Goal: Entertainment & Leisure: Consume media (video, audio)

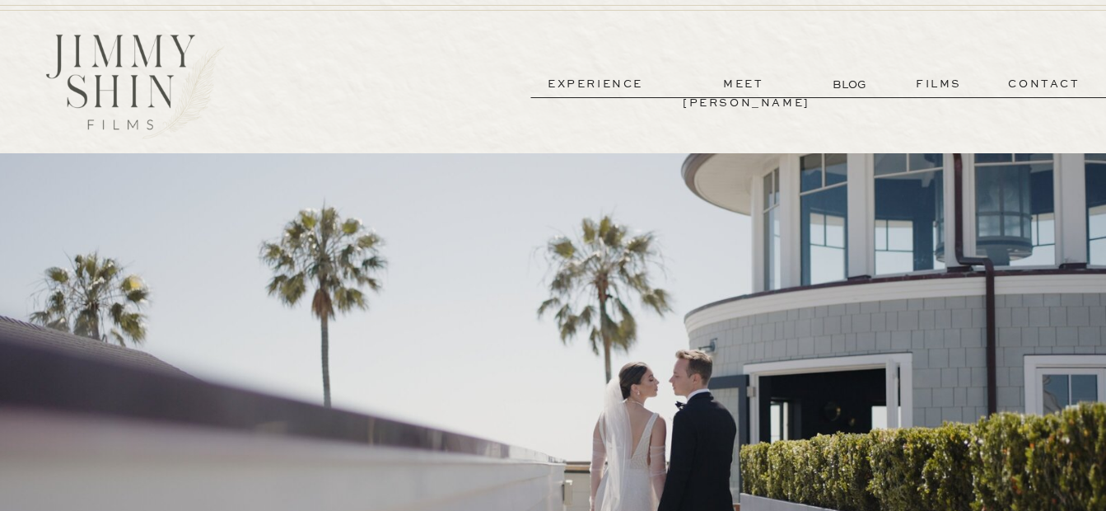
click at [937, 89] on p "films" at bounding box center [939, 84] width 81 height 19
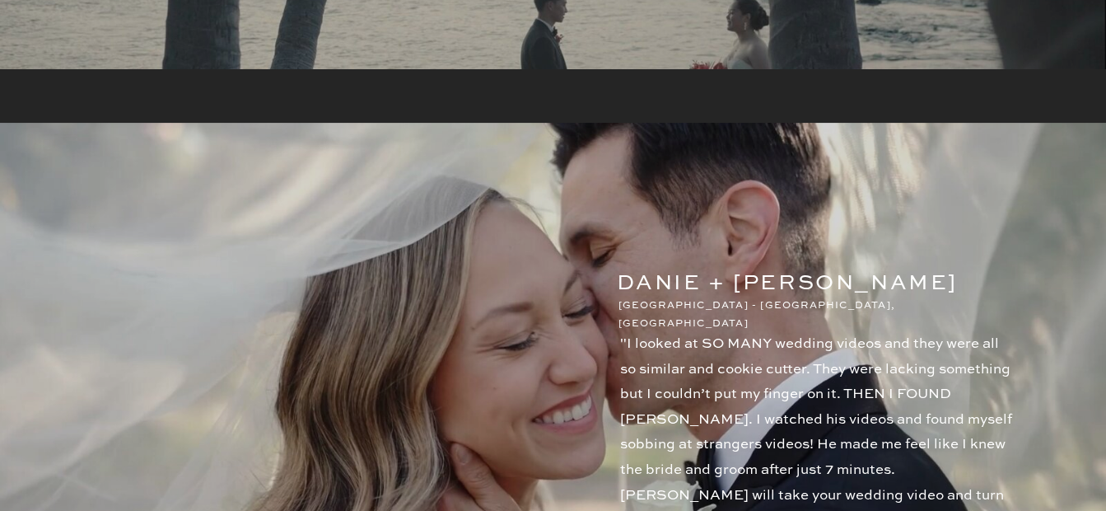
scroll to position [1730, 0]
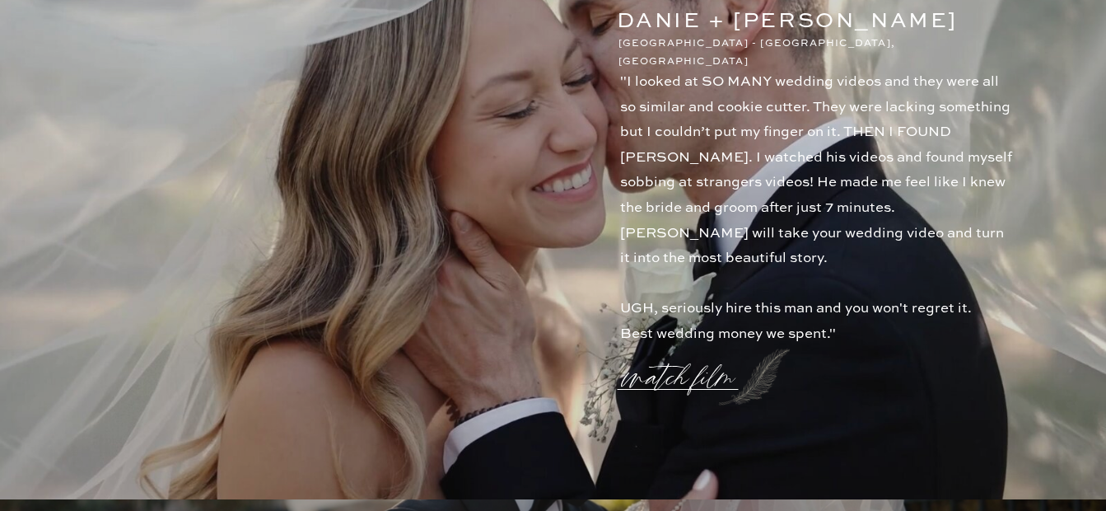
click at [697, 373] on p "watch film" at bounding box center [683, 367] width 119 height 63
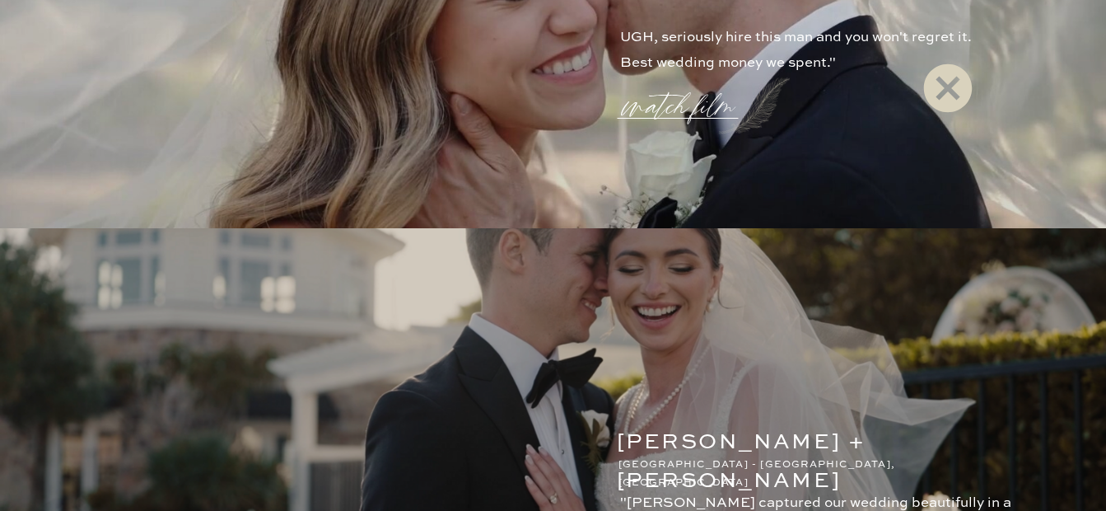
scroll to position [2036, 0]
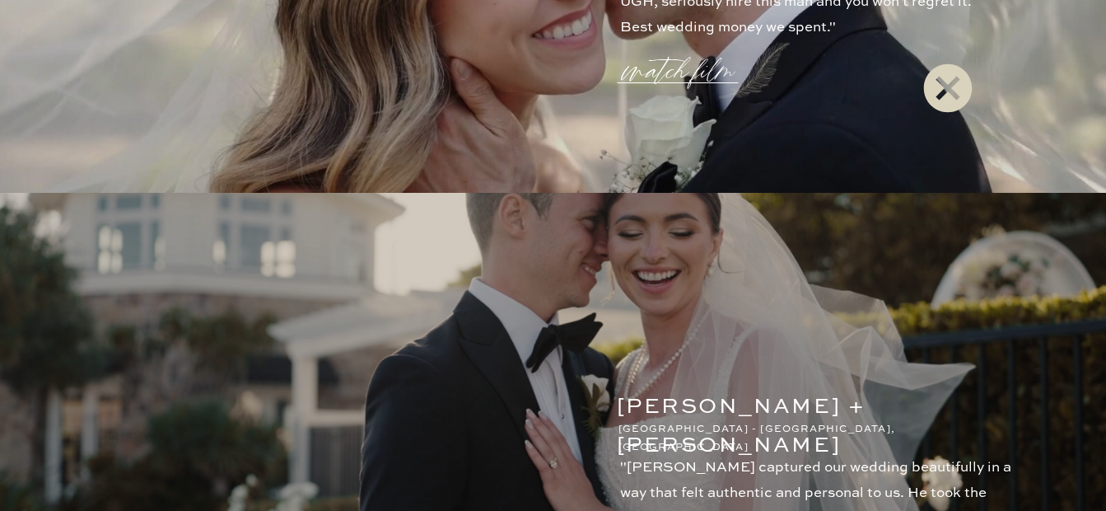
click at [932, 85] on icon at bounding box center [947, 88] width 49 height 49
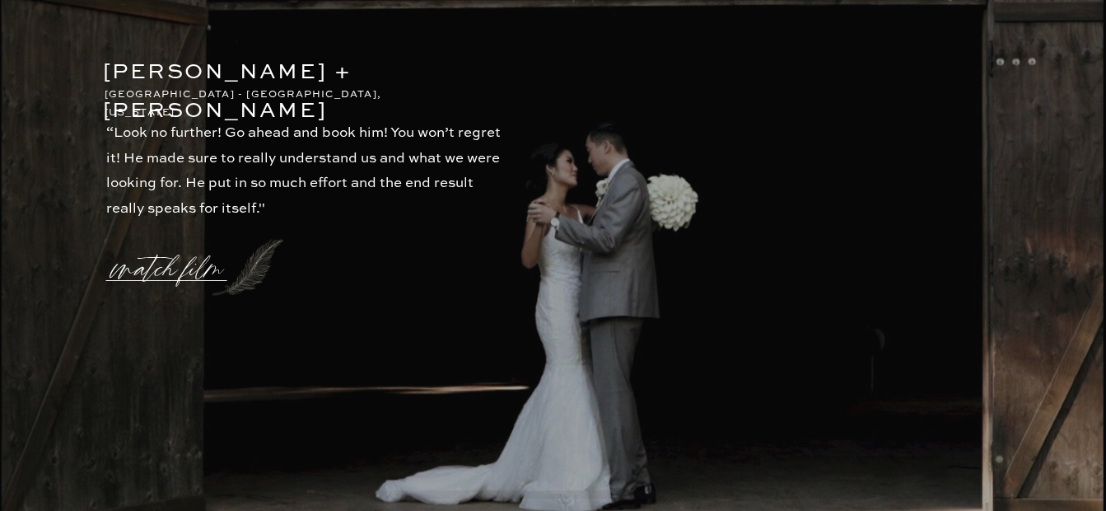
scroll to position [3848, 0]
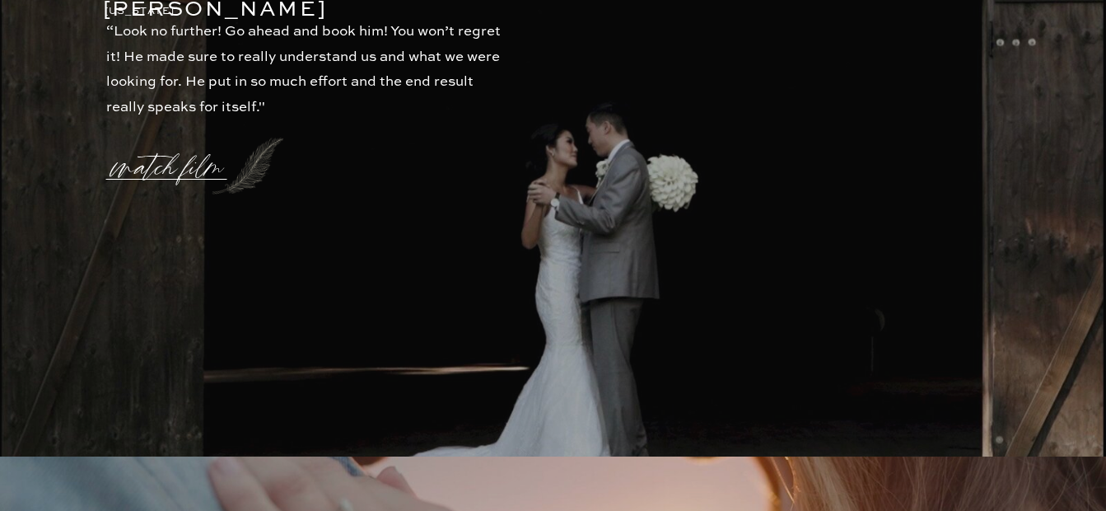
click at [175, 166] on p "watch film" at bounding box center [172, 157] width 119 height 63
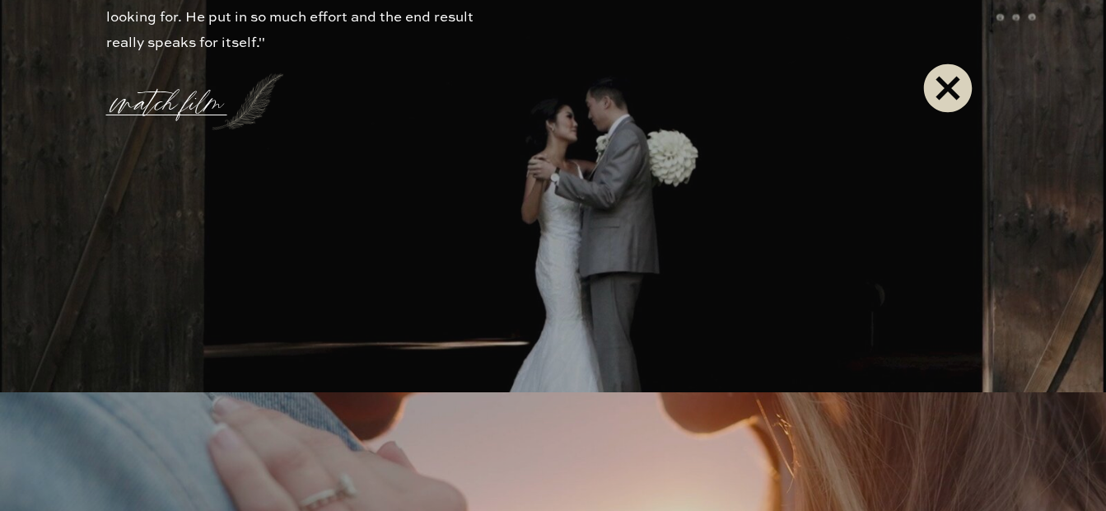
scroll to position [3930, 0]
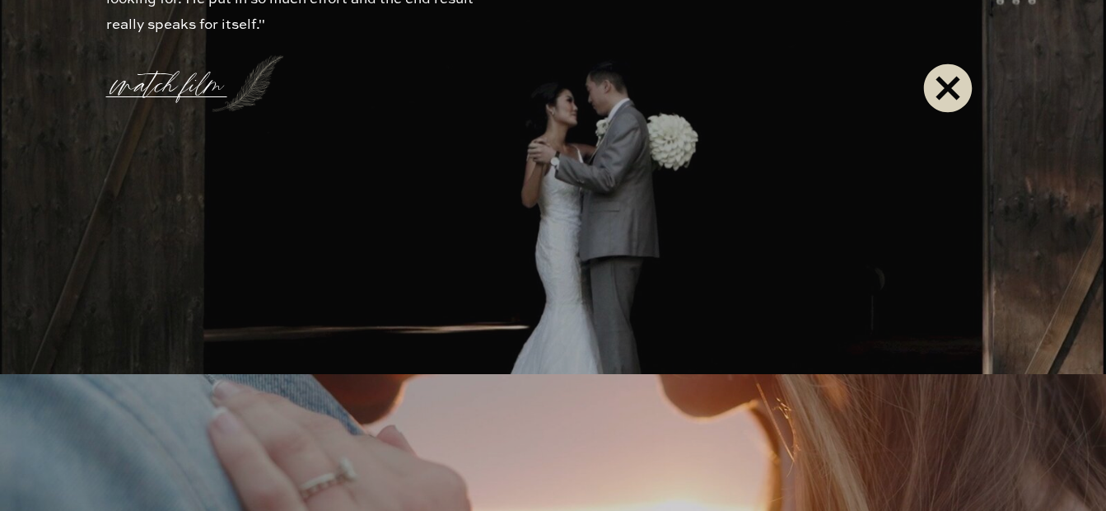
click at [950, 95] on icon at bounding box center [947, 88] width 49 height 49
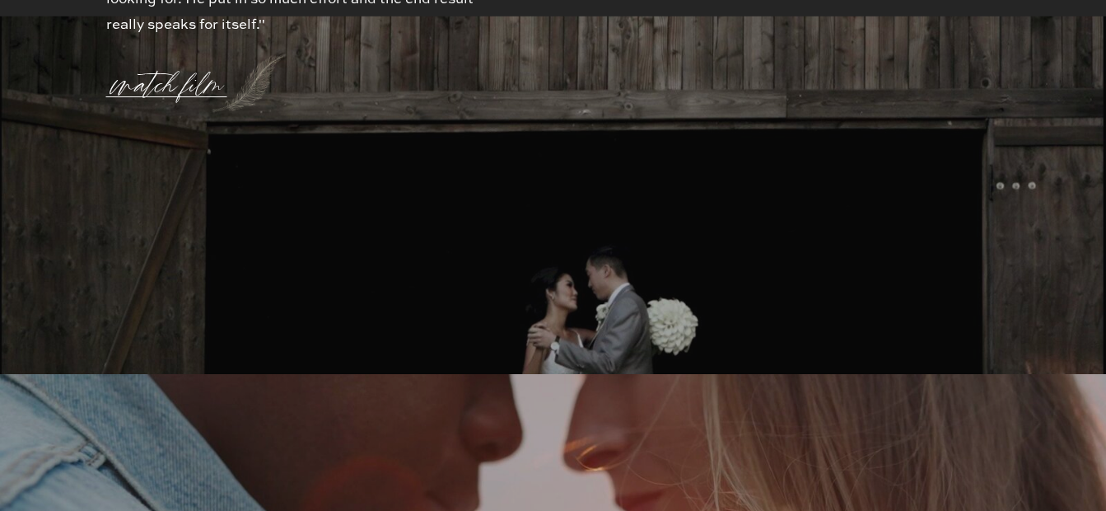
scroll to position [4526, 0]
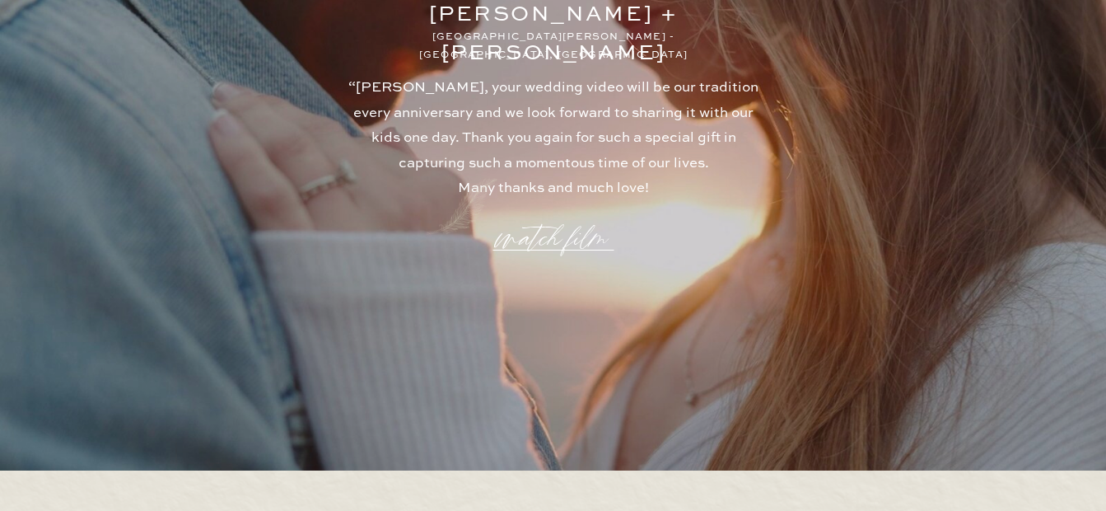
click at [580, 241] on p "watch film" at bounding box center [553, 228] width 119 height 63
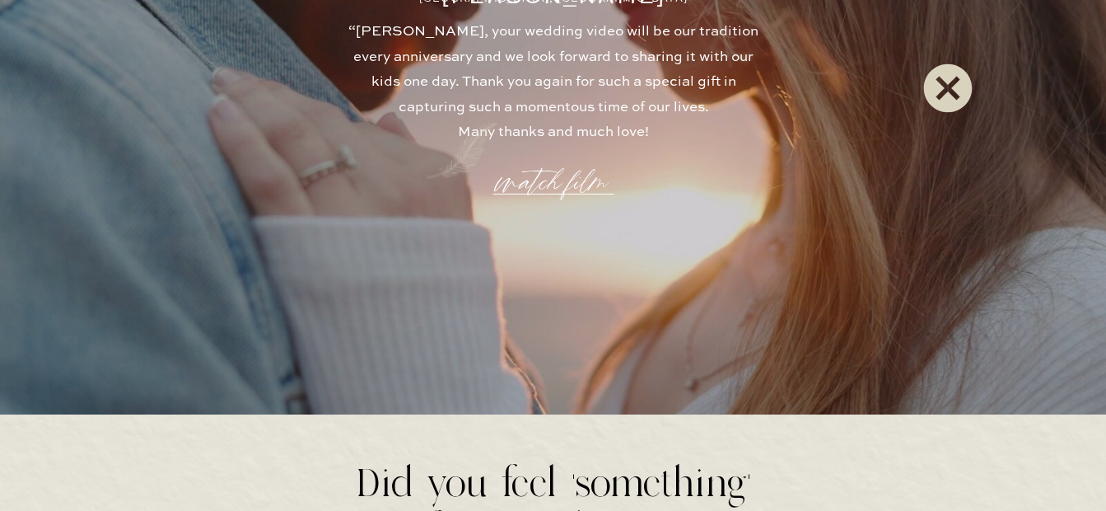
scroll to position [4608, 0]
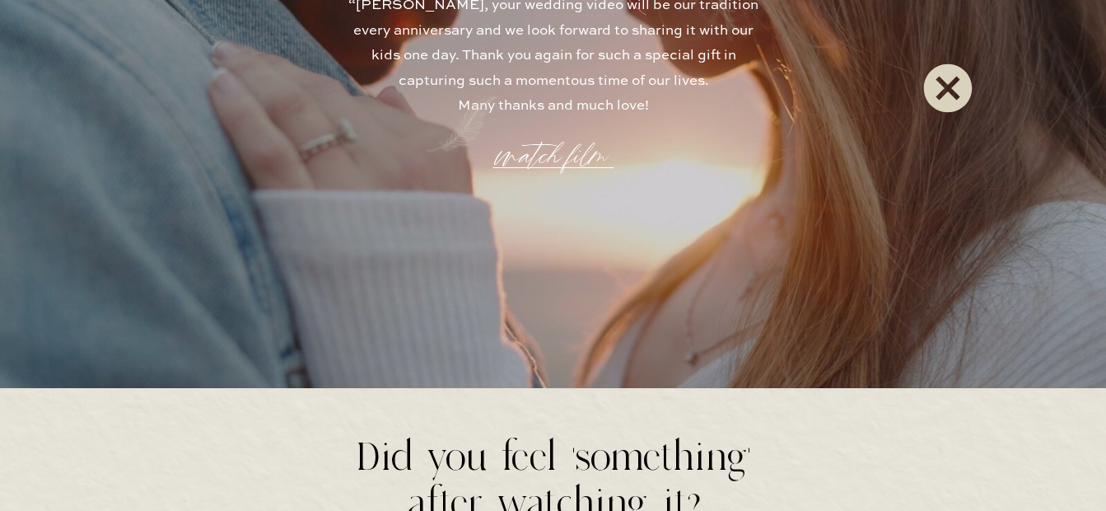
click at [944, 84] on icon at bounding box center [947, 88] width 59 height 66
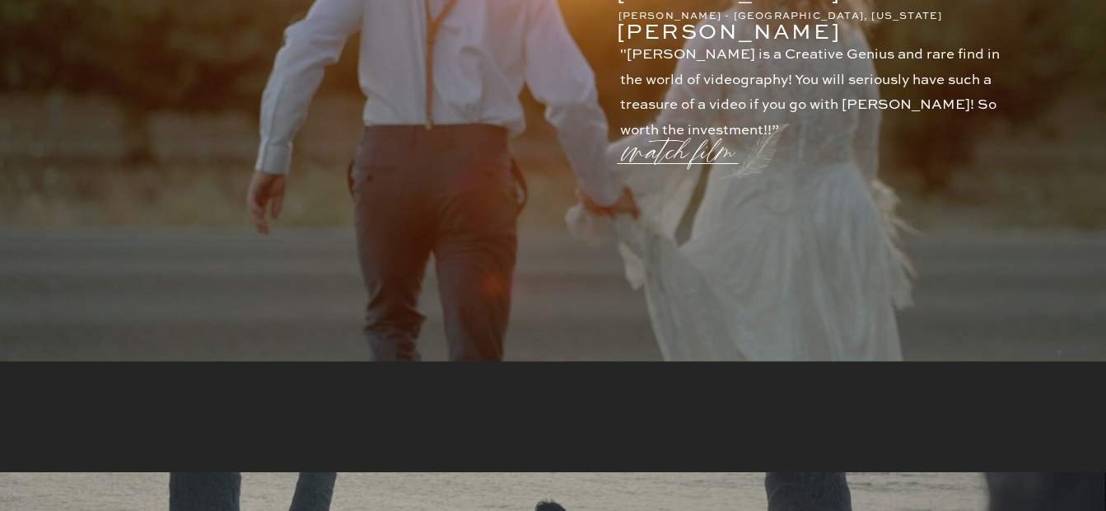
scroll to position [0, 0]
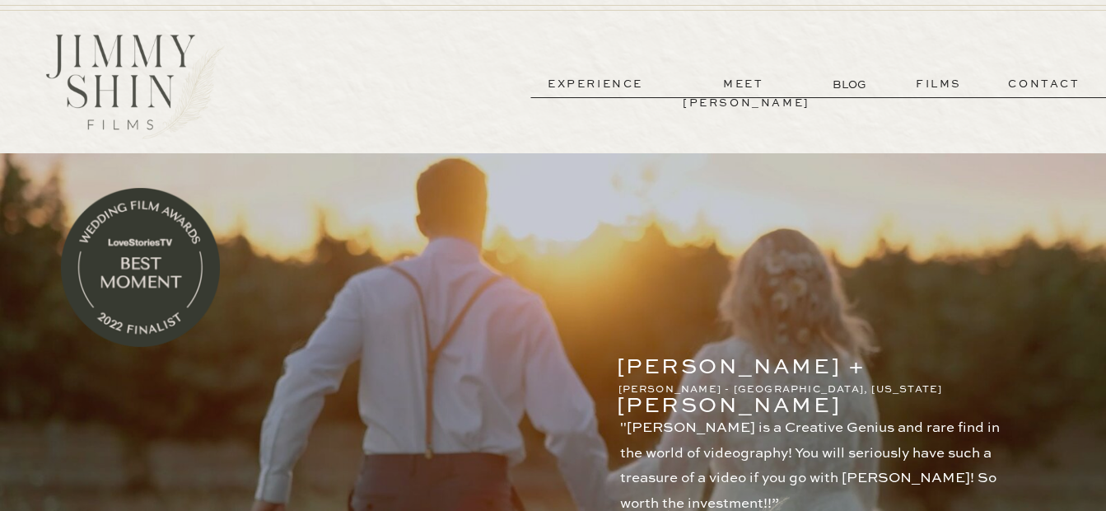
click at [583, 94] on p "experience" at bounding box center [596, 84] width 122 height 19
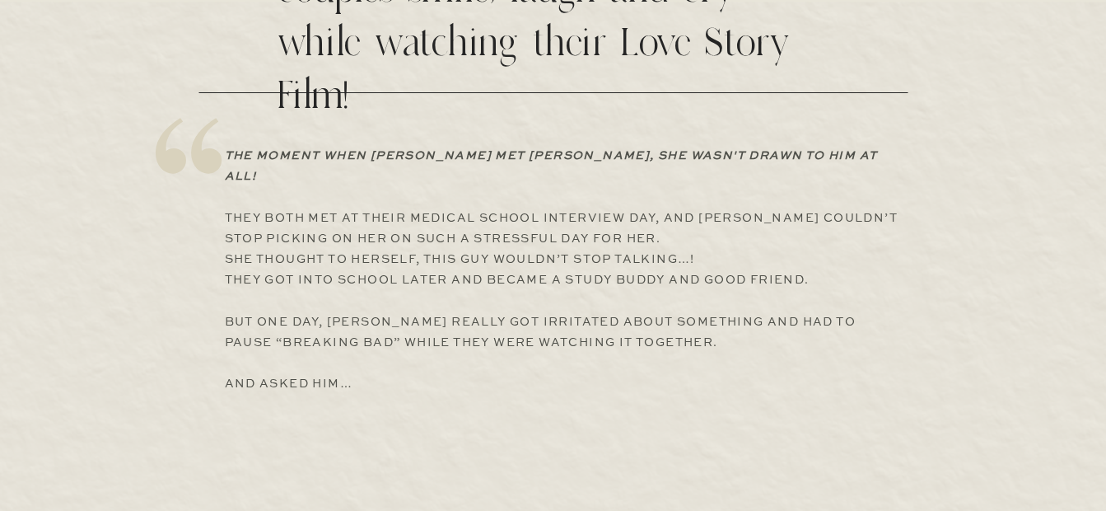
scroll to position [3634, 0]
